Goal: Task Accomplishment & Management: Manage account settings

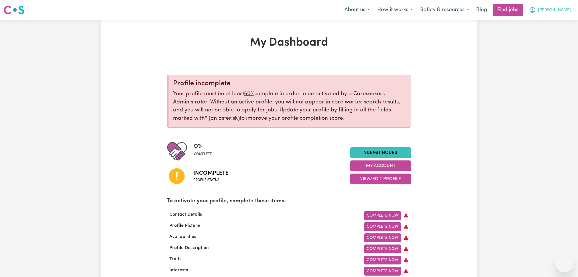
click at [545, 5] on button "[PERSON_NAME]" at bounding box center [550, 10] width 49 height 12
click at [547, 43] on link "Logout" at bounding box center [552, 43] width 45 height 11
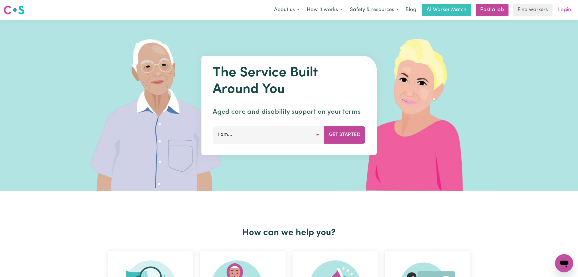
click at [563, 9] on link "Login" at bounding box center [565, 10] width 20 height 13
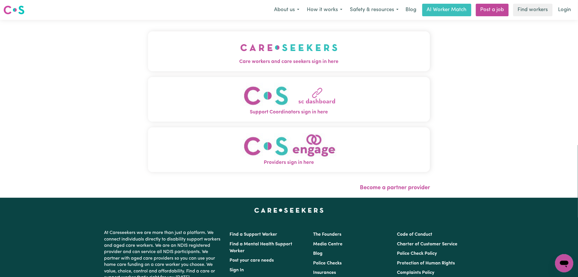
click at [238, 61] on span "Care workers and care seekers sign in here" at bounding box center [289, 61] width 282 height 7
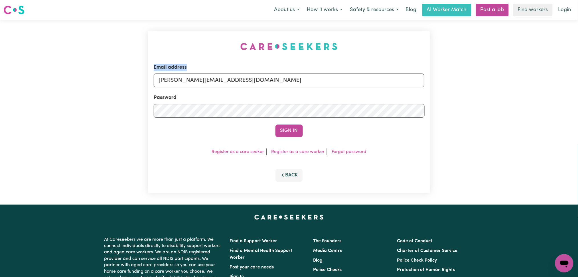
drag, startPoint x: 213, startPoint y: 73, endPoint x: 210, endPoint y: 76, distance: 3.9
click at [210, 76] on div "Email address [PERSON_NAME][EMAIL_ADDRESS][DOMAIN_NAME]" at bounding box center [289, 75] width 271 height 23
drag, startPoint x: 202, startPoint y: 74, endPoint x: 202, endPoint y: 84, distance: 9.7
click at [202, 76] on input "[PERSON_NAME][EMAIL_ADDRESS][DOMAIN_NAME]" at bounding box center [289, 81] width 271 height 14
drag, startPoint x: 189, startPoint y: 80, endPoint x: 313, endPoint y: 79, distance: 123.8
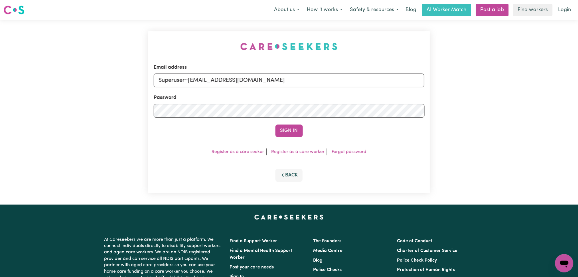
click at [313, 79] on input "Superuser~[EMAIL_ADDRESS][DOMAIN_NAME]" at bounding box center [289, 81] width 271 height 14
type input "Superuser~[PERSON_NAME][EMAIL_ADDRESS][DOMAIN_NAME]"
click at [286, 135] on button "Sign In" at bounding box center [289, 131] width 27 height 13
